Goal: Information Seeking & Learning: Learn about a topic

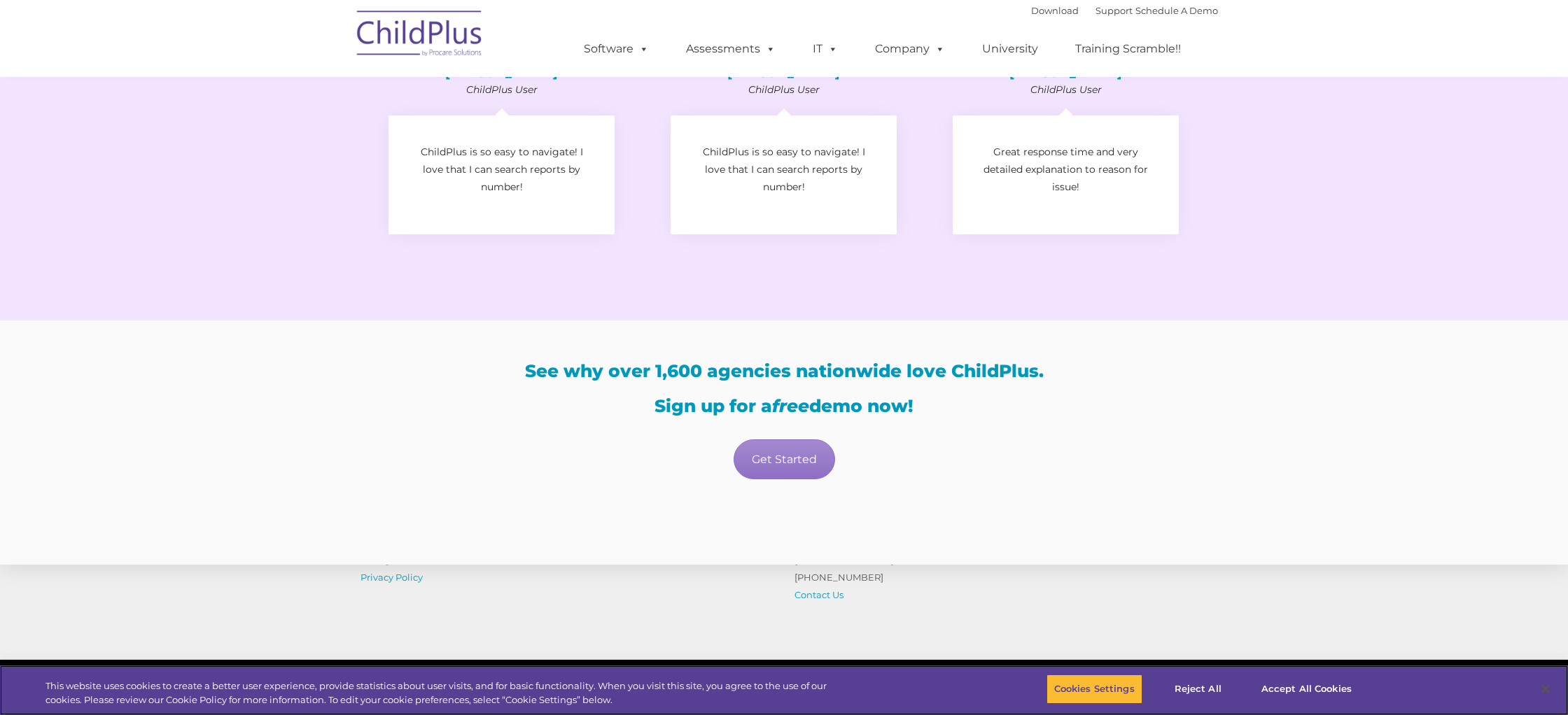
scroll to position [2187, 0]
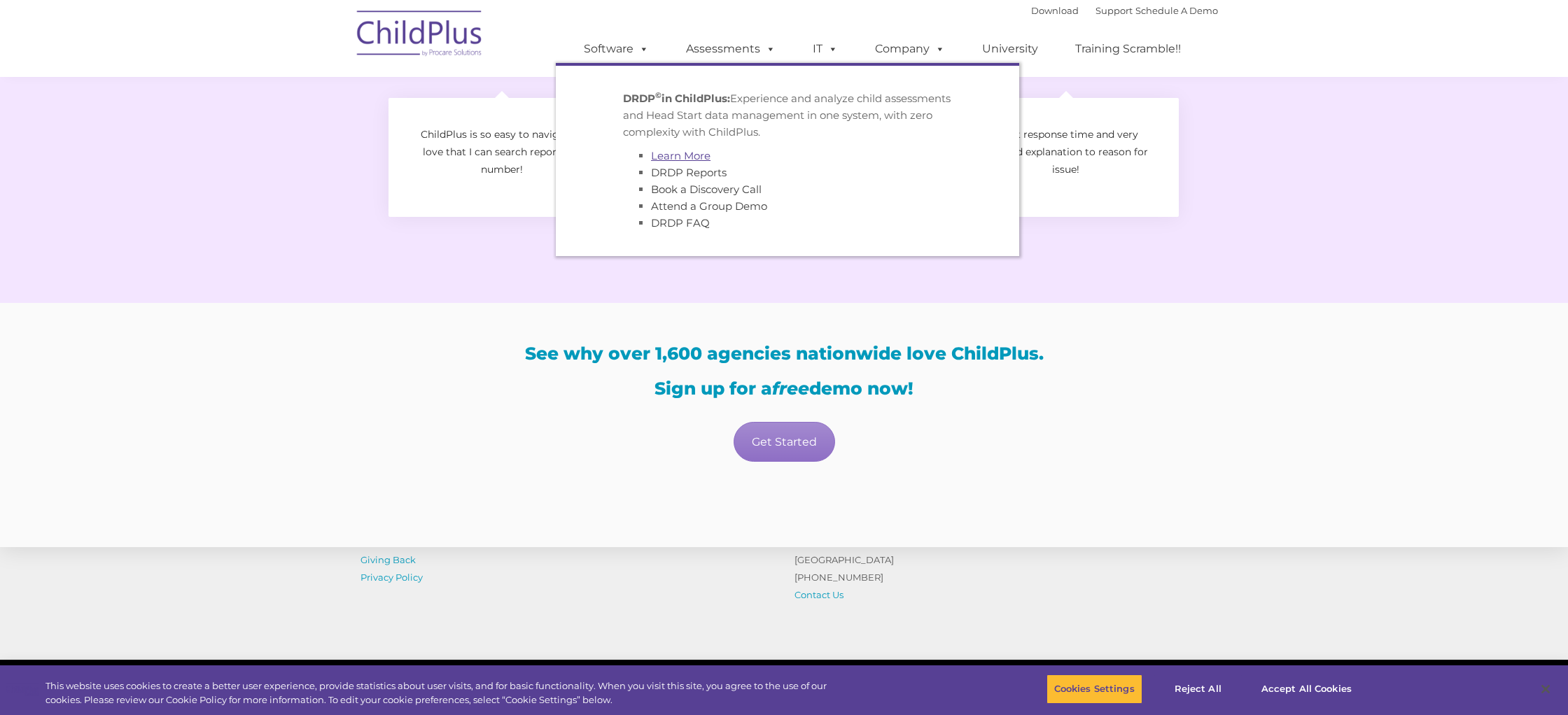
click at [692, 151] on link "Learn More" at bounding box center [681, 155] width 60 height 13
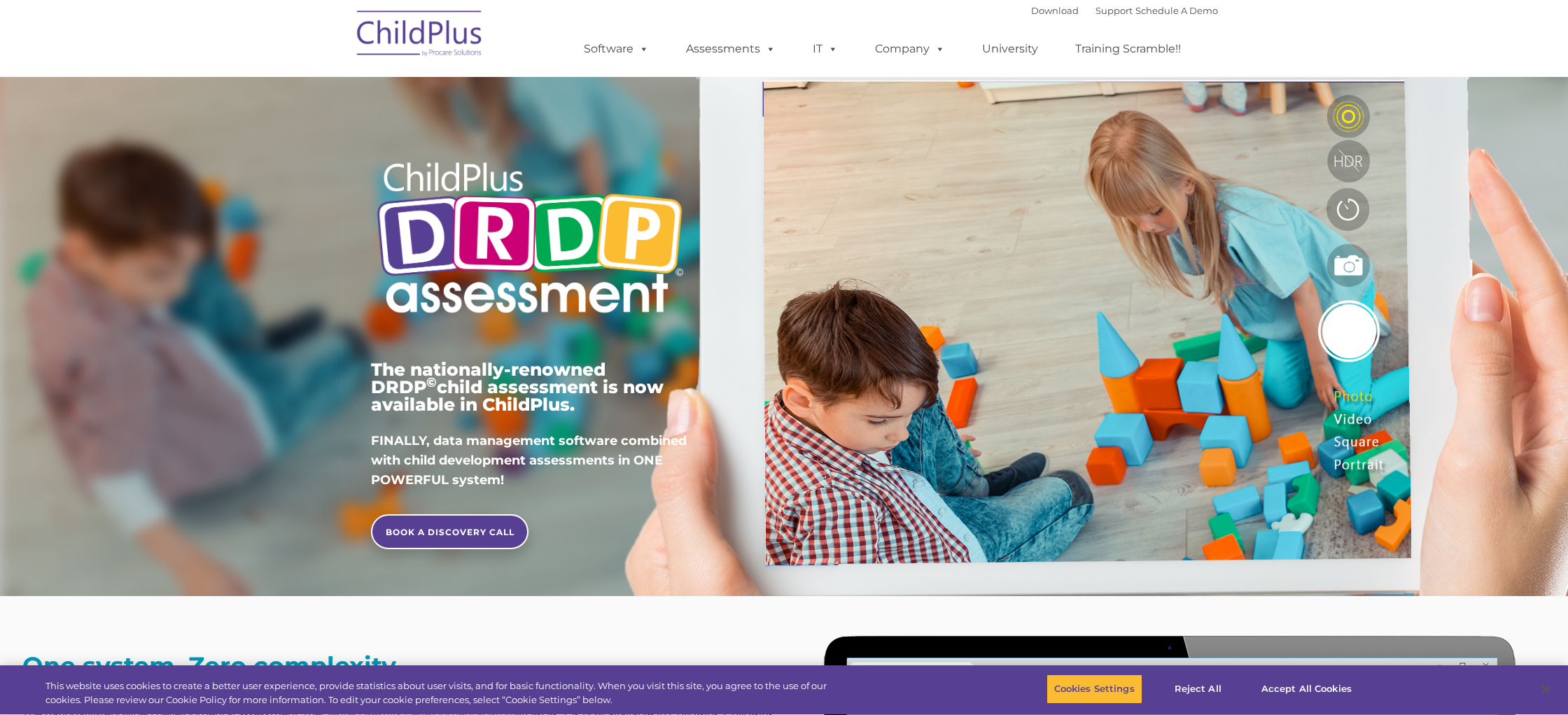
type input ""
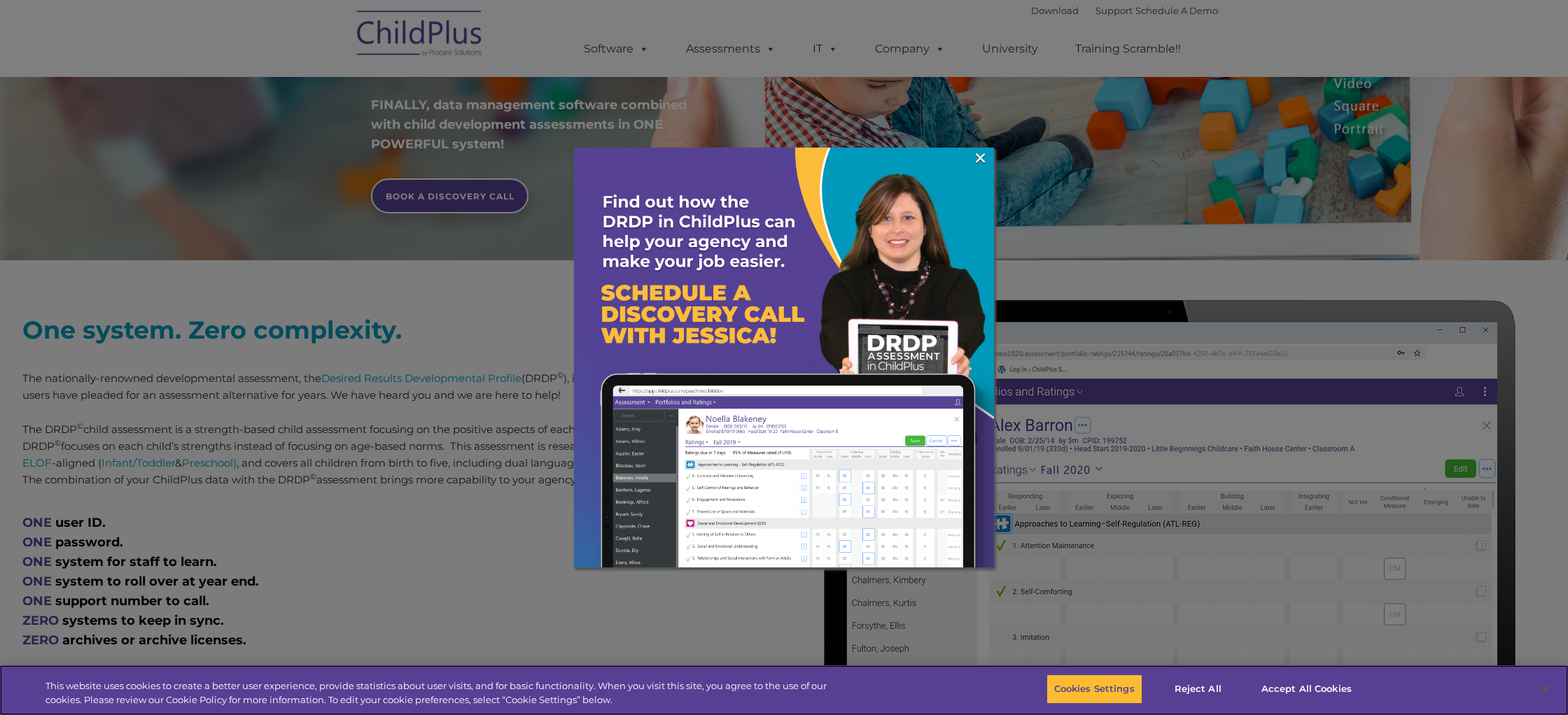
scroll to position [337, 0]
click at [977, 156] on link "×" at bounding box center [980, 158] width 16 height 14
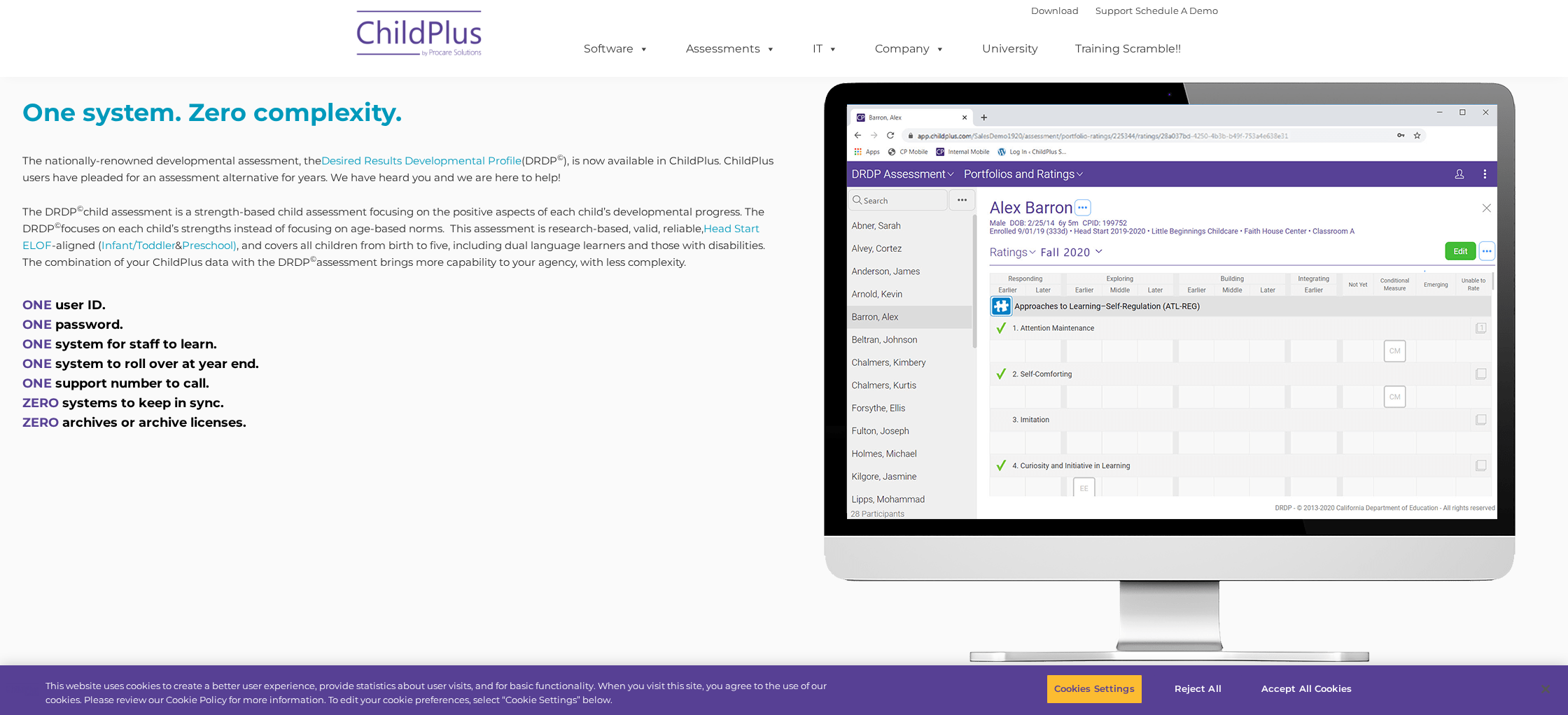
scroll to position [550, 0]
